Goal: Transaction & Acquisition: Obtain resource

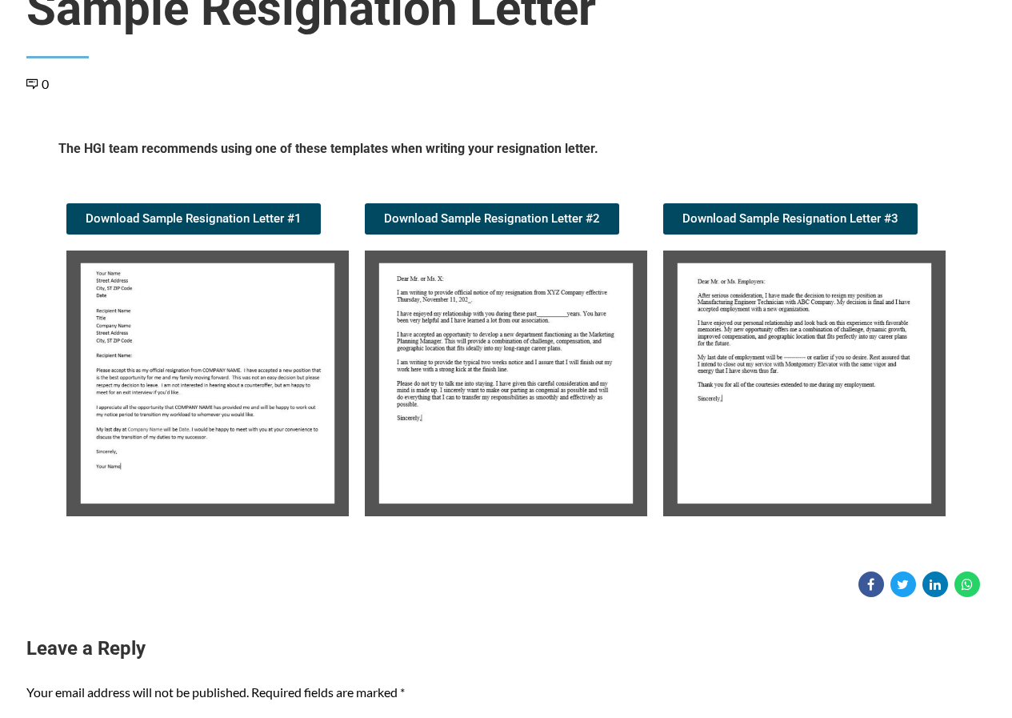
scroll to position [160, 0]
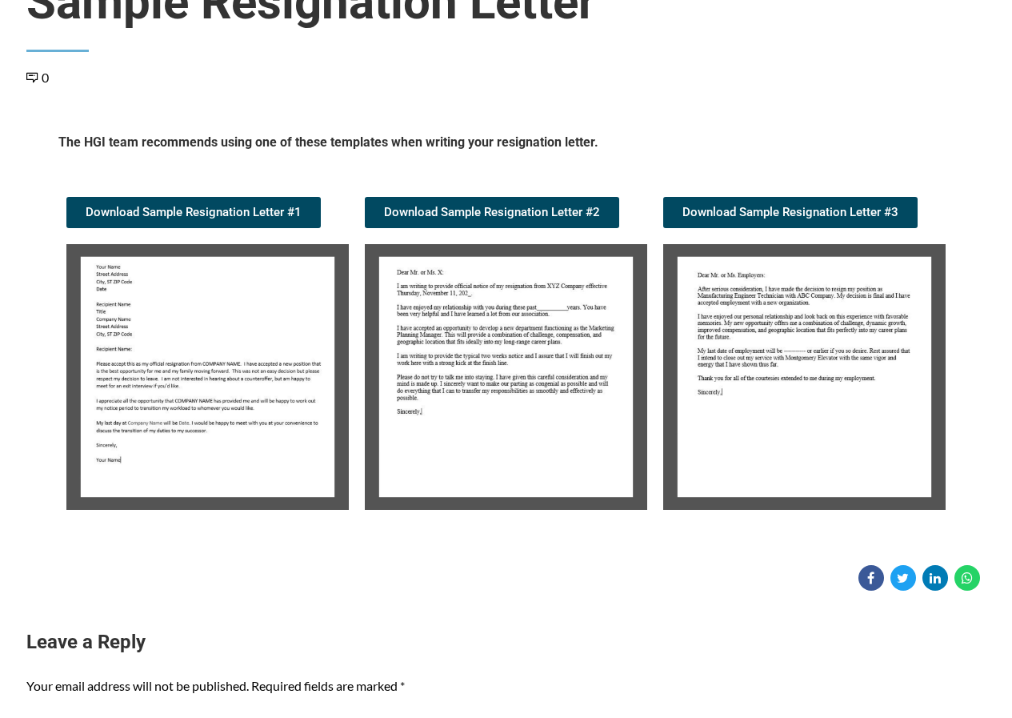
click at [278, 351] on img at bounding box center [207, 377] width 282 height 266
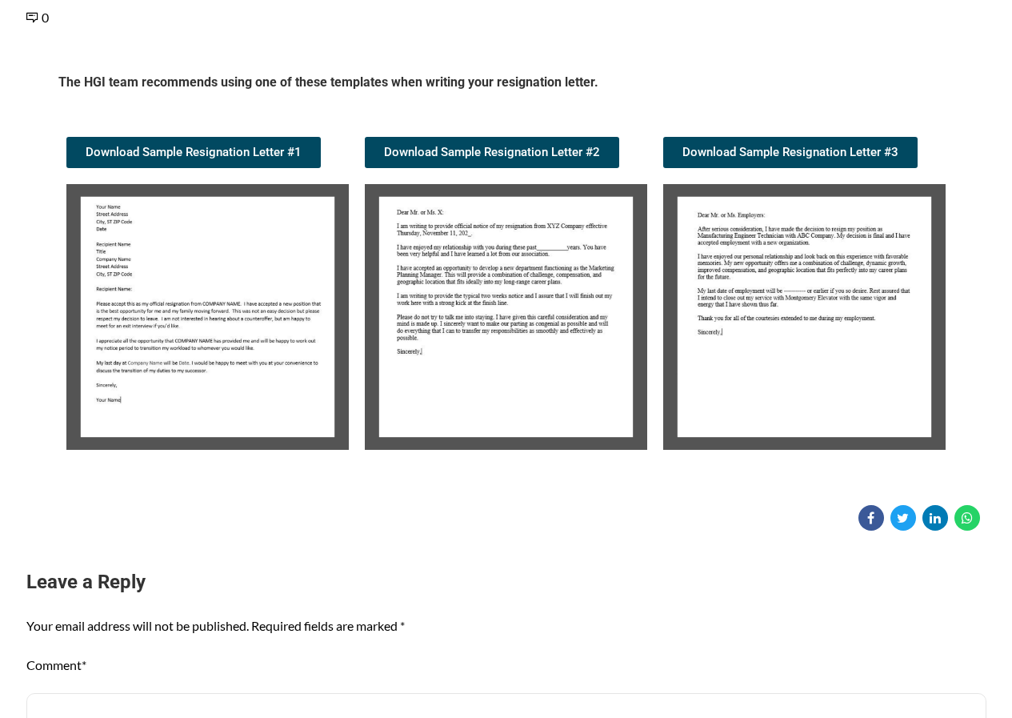
scroll to position [240, 0]
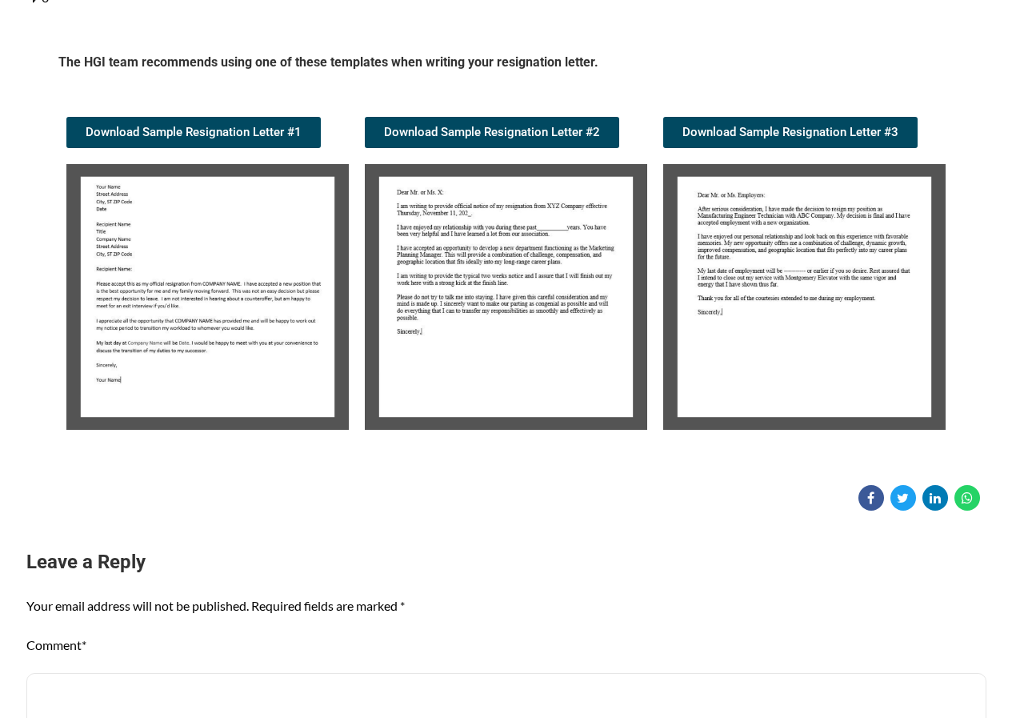
drag, startPoint x: 278, startPoint y: 351, endPoint x: 238, endPoint y: 352, distance: 39.2
click at [238, 352] on img at bounding box center [207, 297] width 282 height 266
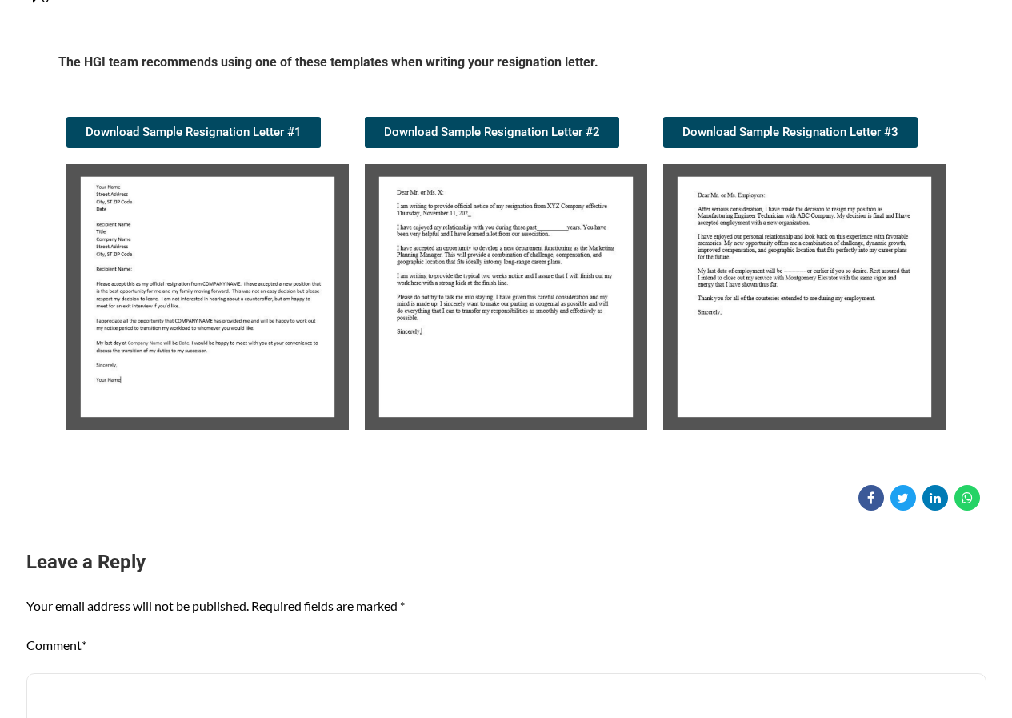
click at [238, 352] on img at bounding box center [207, 297] width 282 height 266
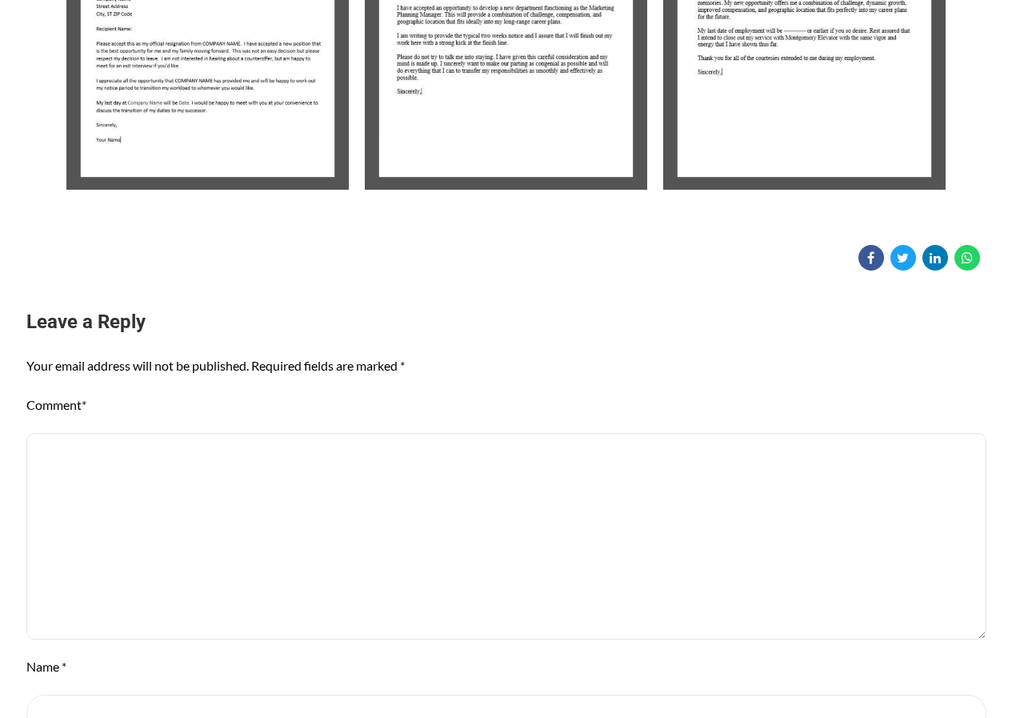
scroll to position [880, 0]
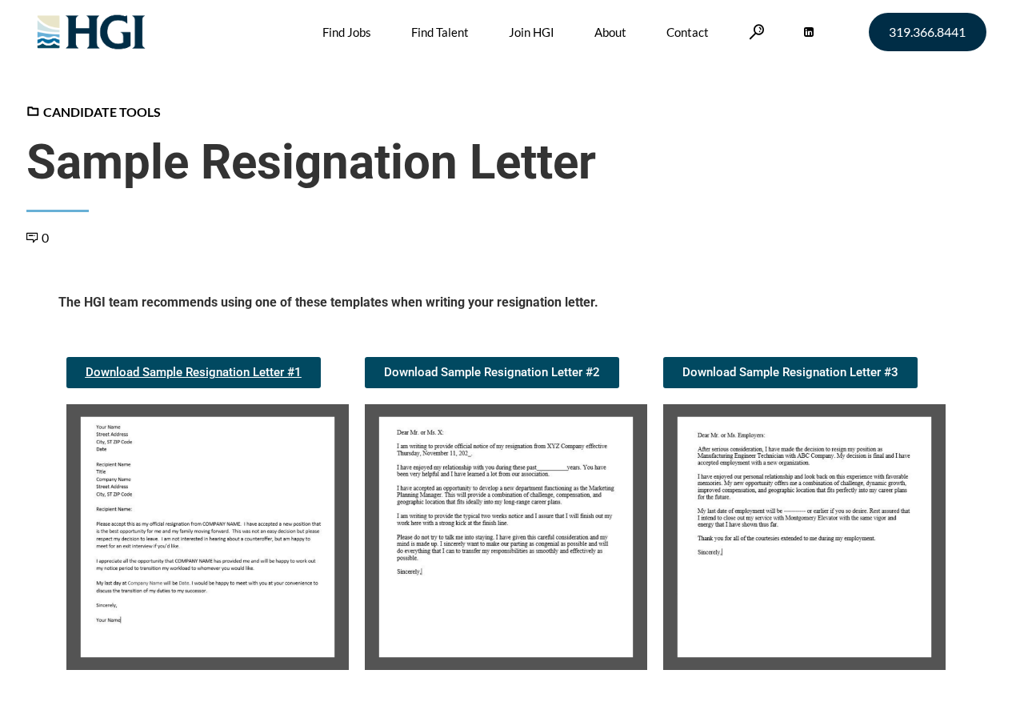
click at [242, 381] on link "Download Sample Resignation Letter #1" at bounding box center [193, 372] width 254 height 31
click at [559, 378] on span "Download Sample Resignation Letter #2" at bounding box center [492, 373] width 216 height 12
